Goal: Task Accomplishment & Management: Complete application form

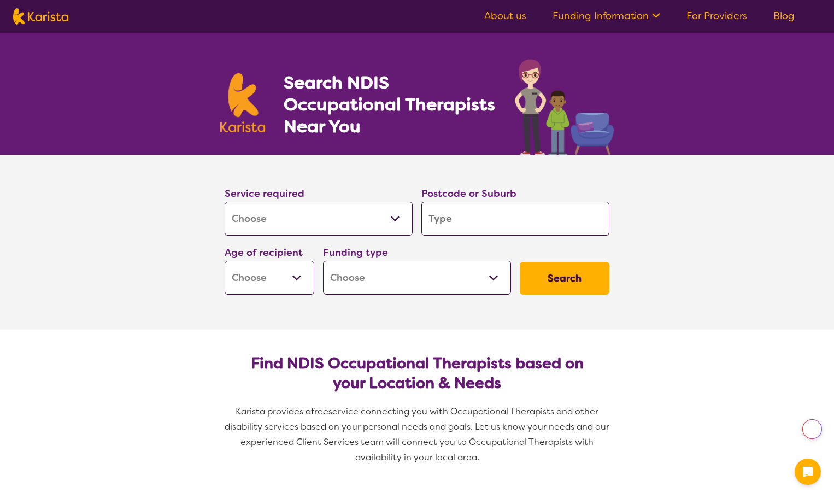
select select "[MEDICAL_DATA]"
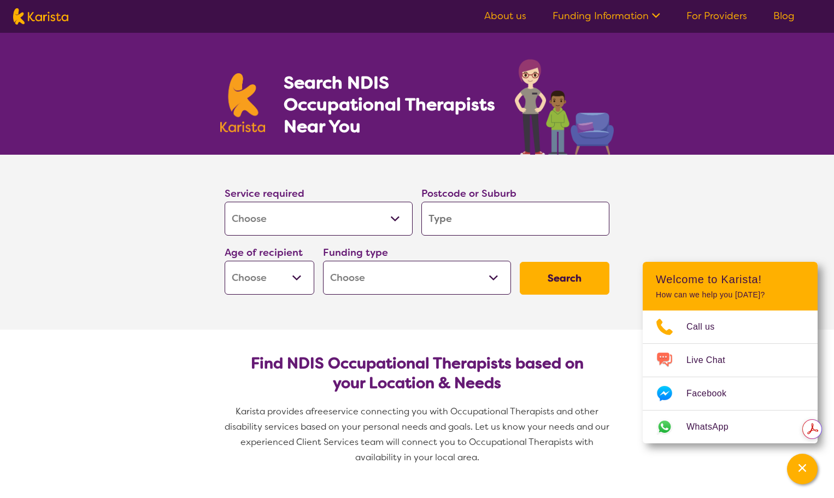
type input "4"
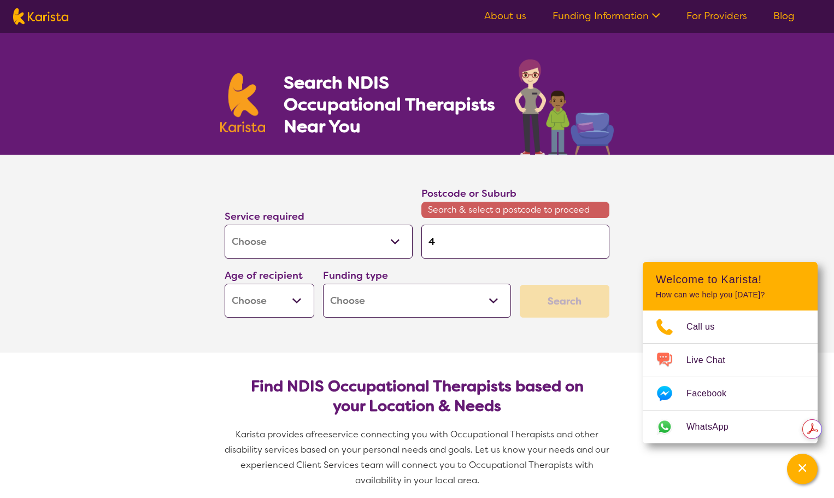
type input "46"
type input "460"
type input "4605"
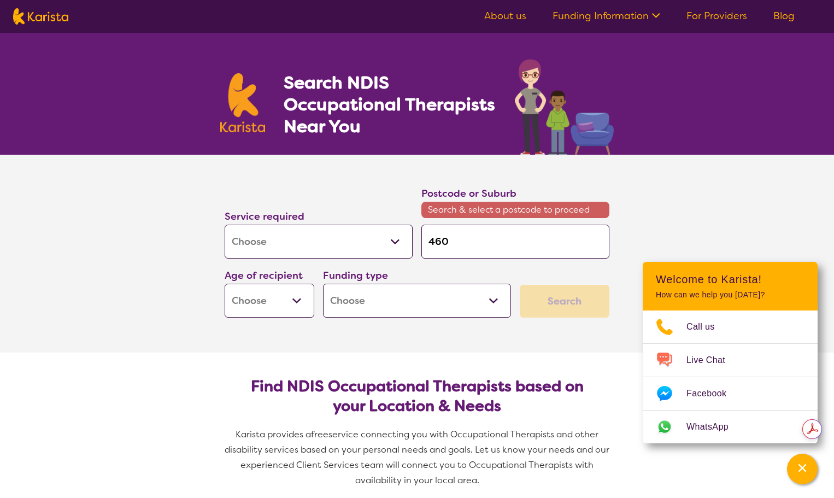
type input "4605"
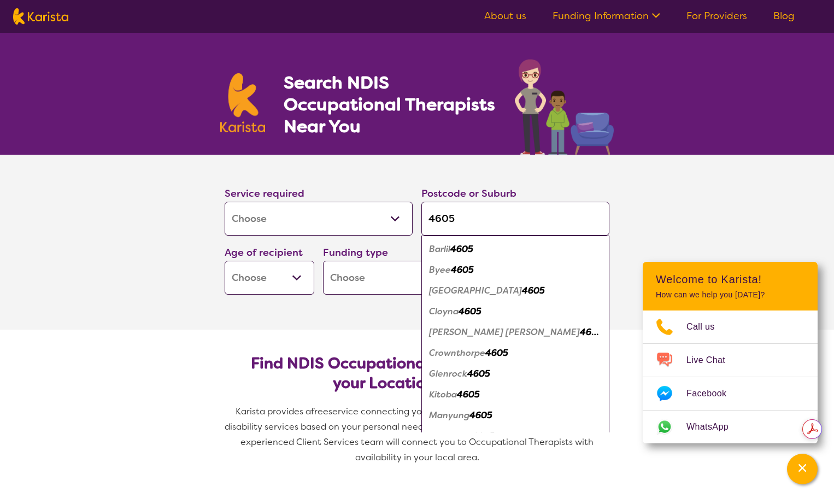
type input "4605"
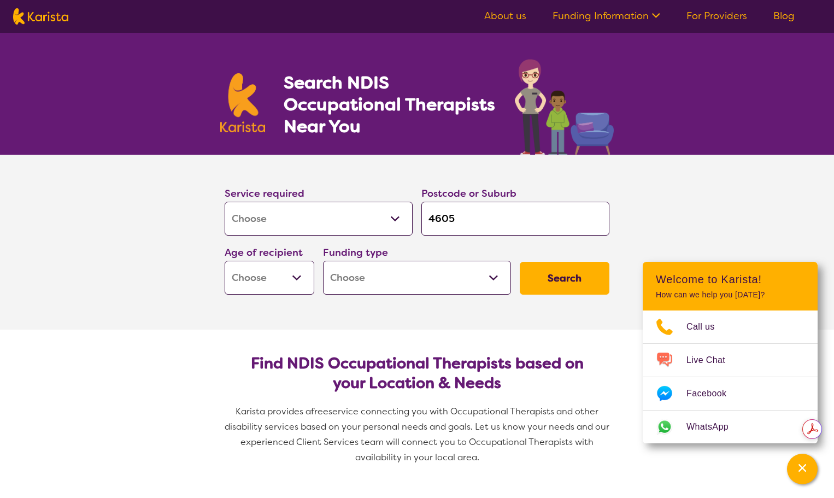
click at [294, 277] on select "Early Childhood - 0 to 9 Child - 10 to 11 Adolescent - 12 to 17 Adult - 18 to 6…" at bounding box center [270, 278] width 90 height 34
select select "AS"
click at [225, 261] on select "Early Childhood - 0 to 9 Child - 10 to 11 Adolescent - 12 to 17 Adult - 18 to 6…" at bounding box center [270, 278] width 90 height 34
select select "AS"
click at [492, 275] on select "Home Care Package (HCP) National Disability Insurance Scheme (NDIS) I don't know" at bounding box center [417, 278] width 188 height 34
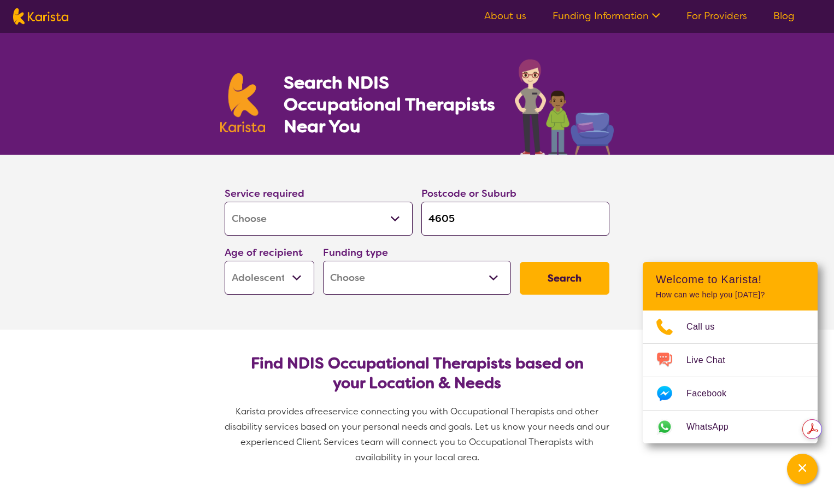
select select "NDIS"
click at [323, 261] on select "Home Care Package (HCP) National Disability Insurance Scheme (NDIS) I don't know" at bounding box center [417, 278] width 188 height 34
select select "NDIS"
click at [550, 284] on button "Search" at bounding box center [565, 278] width 90 height 33
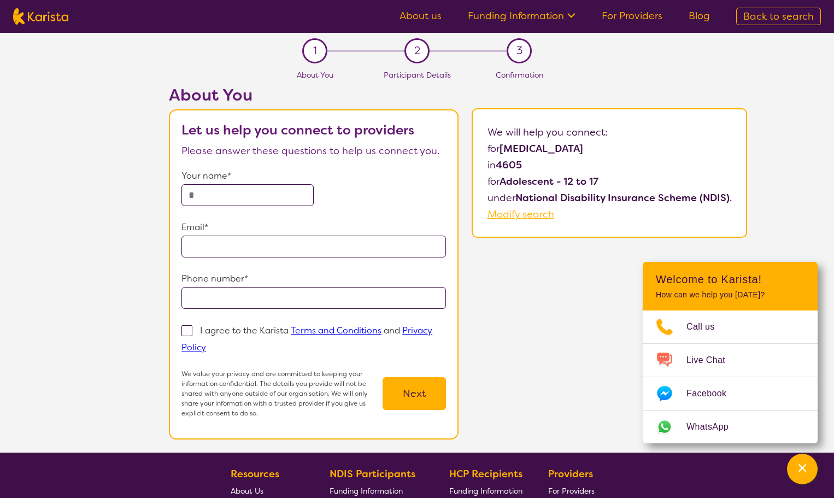
select select "[MEDICAL_DATA]"
select select "AS"
select select "NDIS"
select select "[MEDICAL_DATA]"
select select "AS"
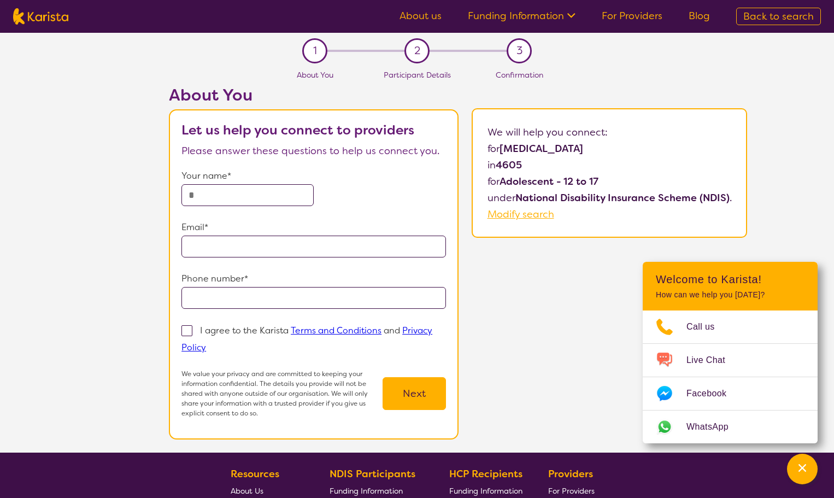
select select "NDIS"
